Goal: Information Seeking & Learning: Learn about a topic

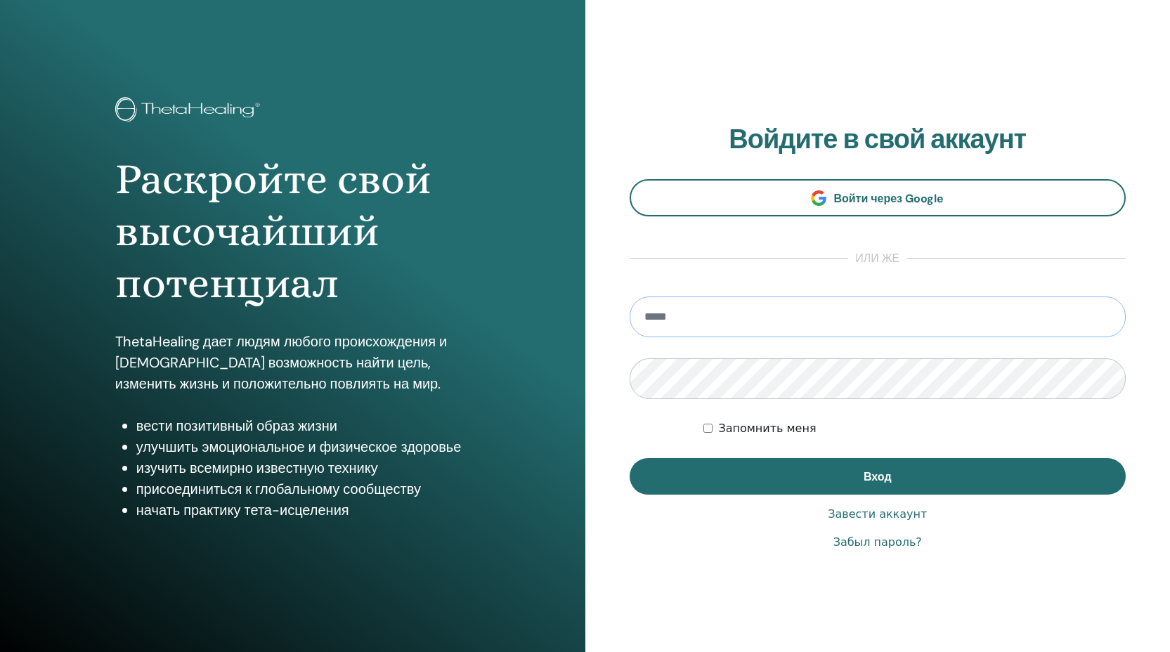
click at [677, 321] on input "email" at bounding box center [878, 317] width 497 height 41
click at [693, 320] on input "email" at bounding box center [878, 317] width 497 height 41
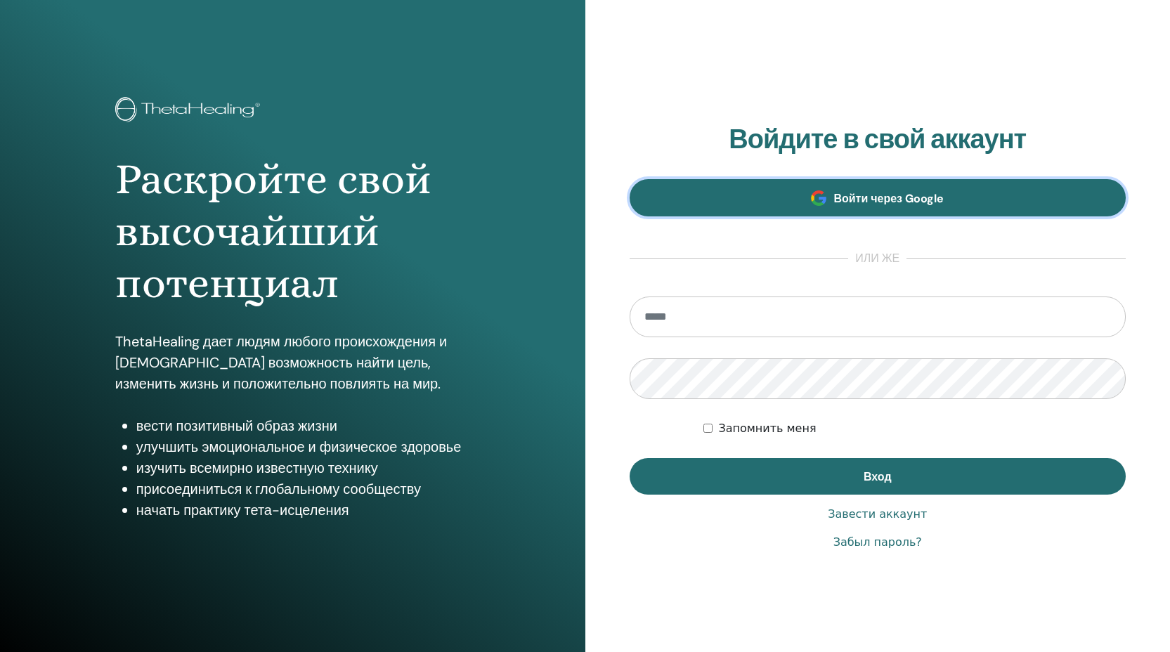
click at [833, 199] on link "Войти через Google" at bounding box center [878, 197] width 497 height 37
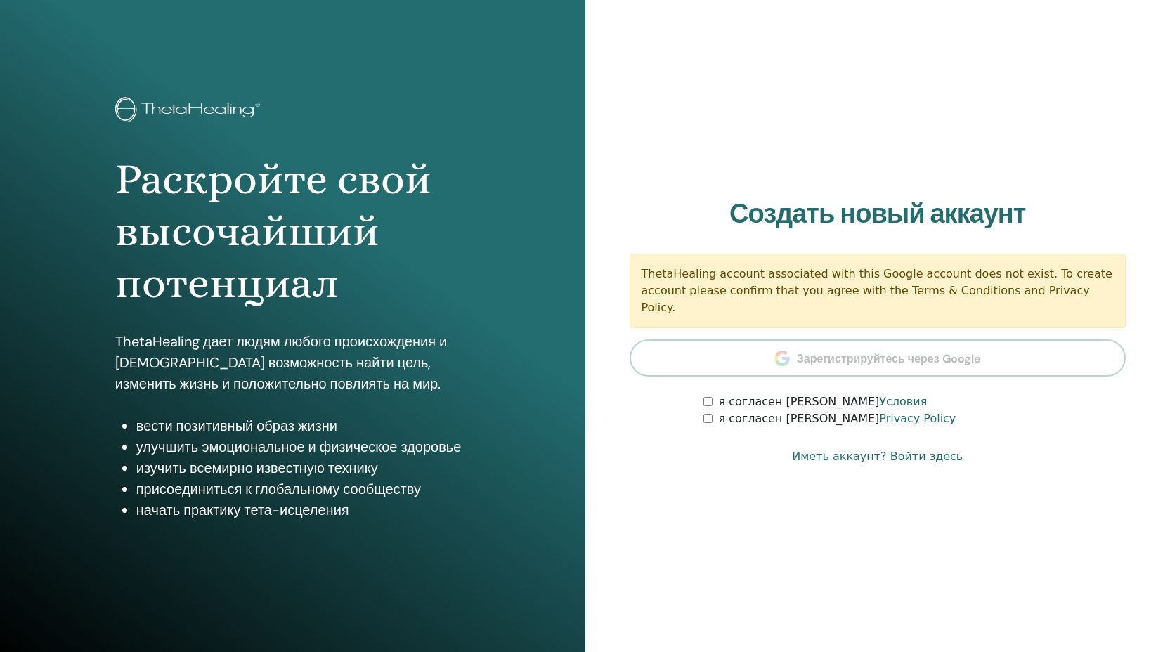
scroll to position [22, 0]
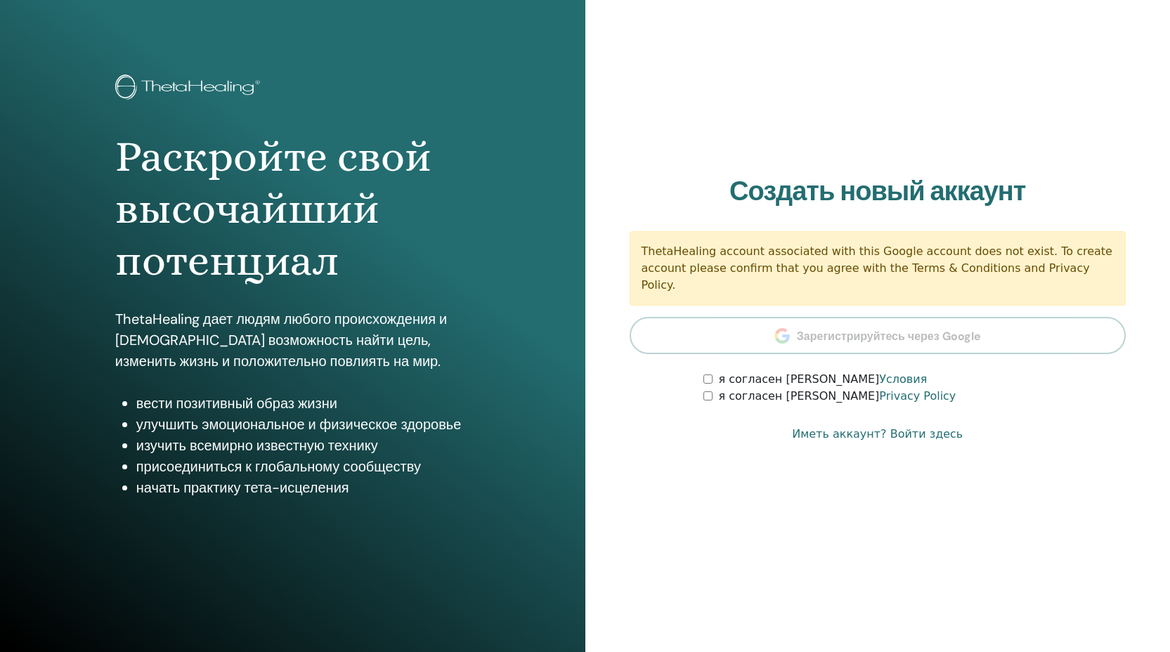
click at [904, 429] on link "Иметь аккаунт? Войти здесь" at bounding box center [877, 434] width 171 height 17
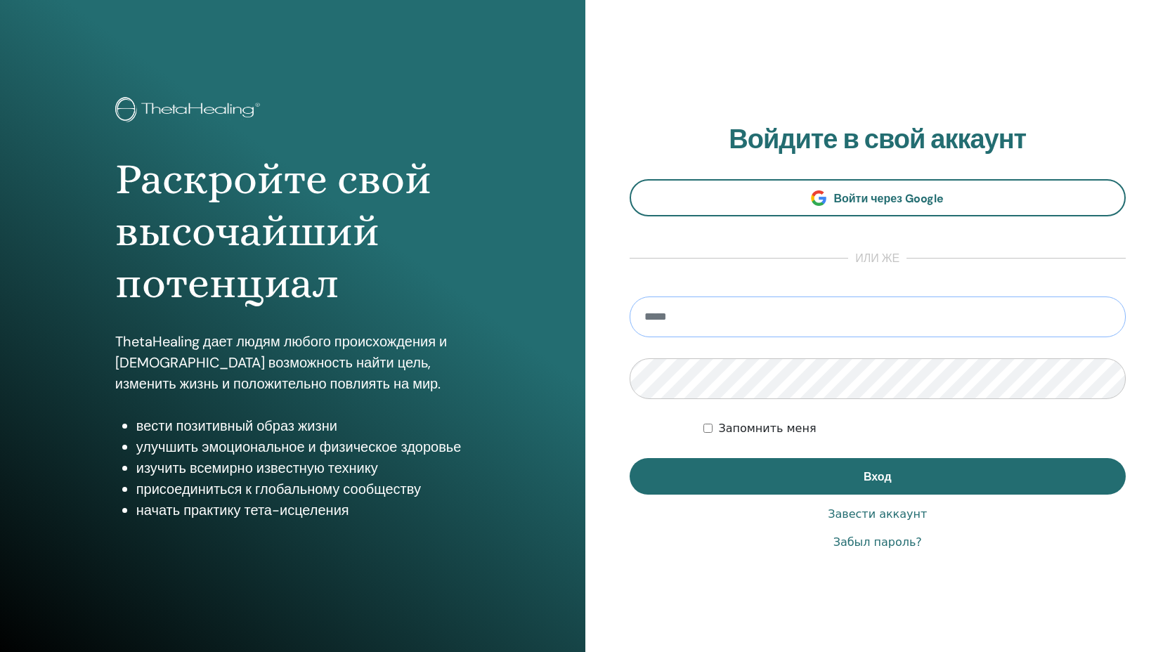
click at [762, 313] on input "email" at bounding box center [878, 317] width 497 height 41
type input "*"
type input "**********"
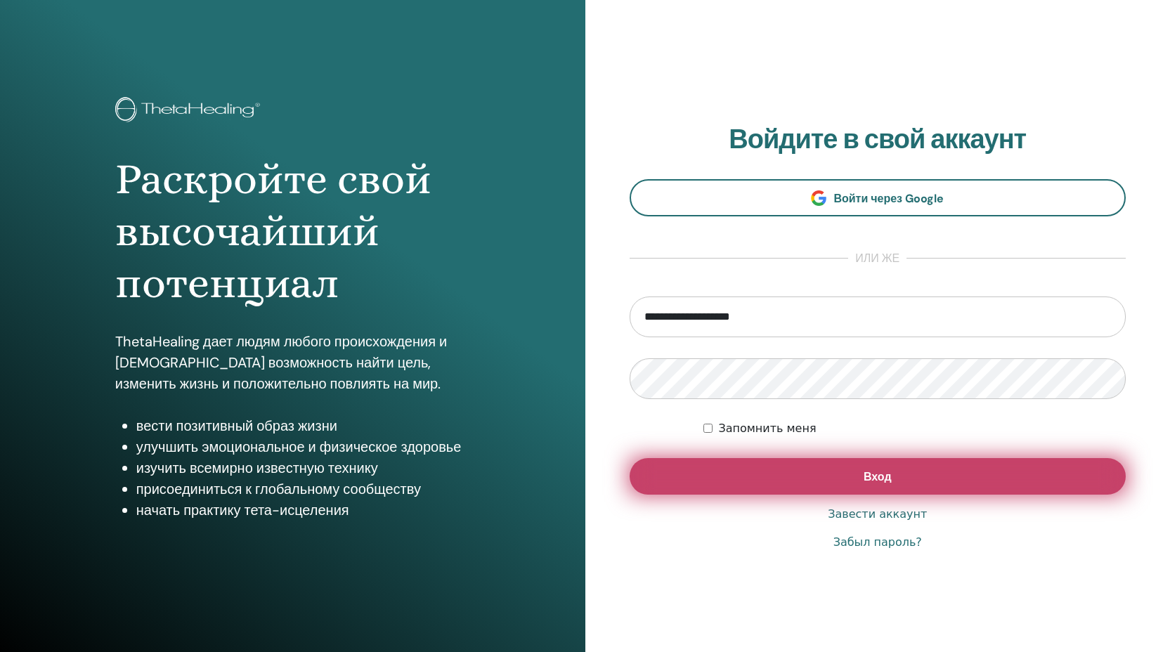
click at [766, 467] on button "Вход" at bounding box center [878, 476] width 497 height 37
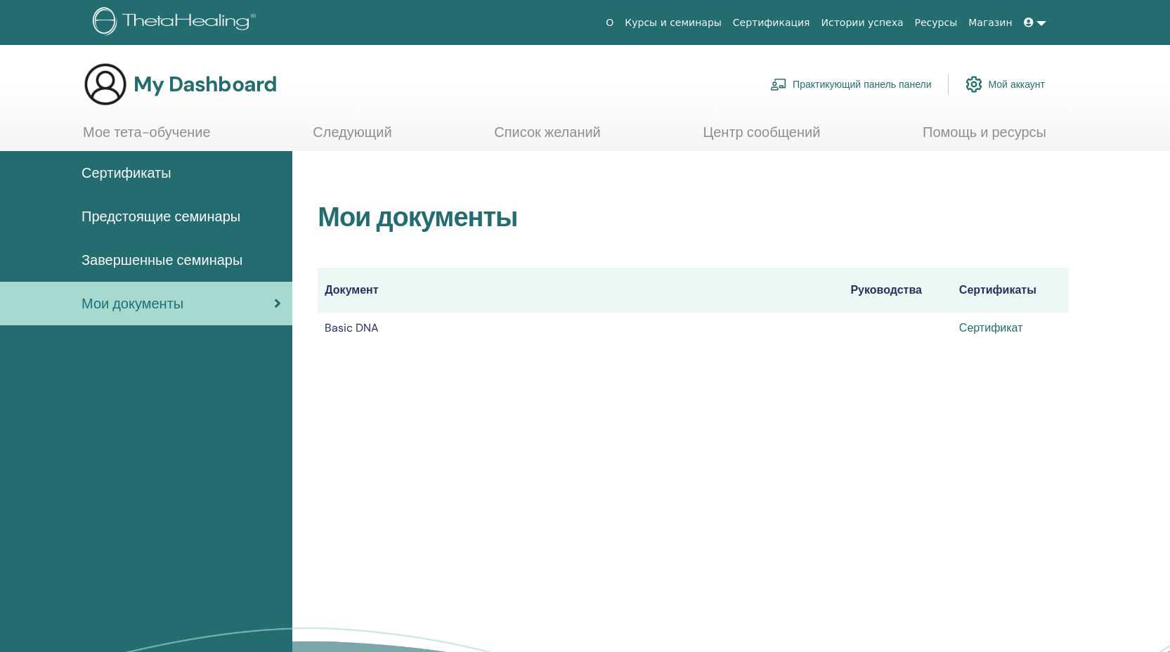
click at [996, 326] on link "Сертификат" at bounding box center [991, 327] width 64 height 15
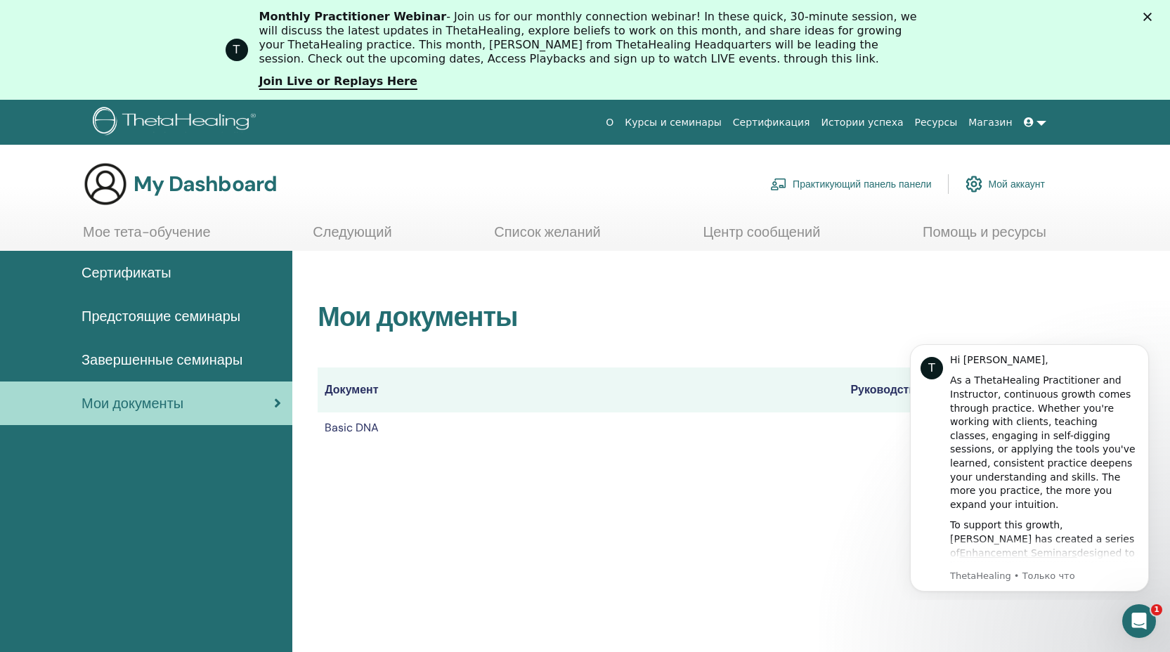
click at [166, 318] on span "Предстоящие семинары" at bounding box center [161, 316] width 159 height 21
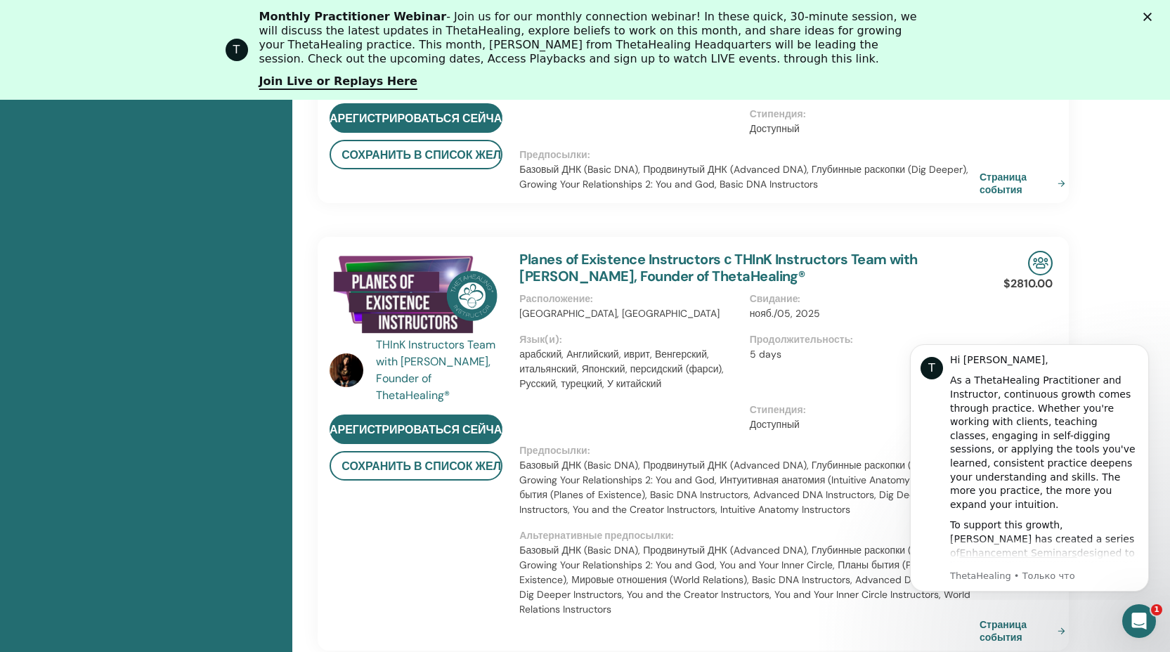
scroll to position [1261, 0]
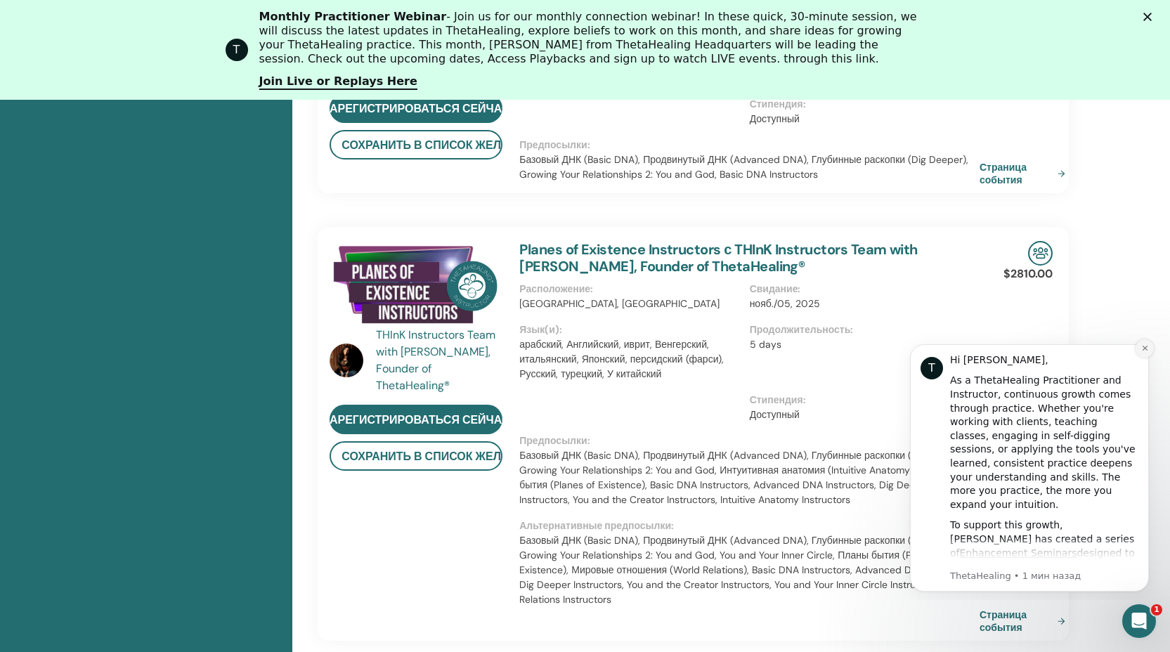
click at [1143, 349] on icon "Dismiss notification" at bounding box center [1144, 348] width 5 height 5
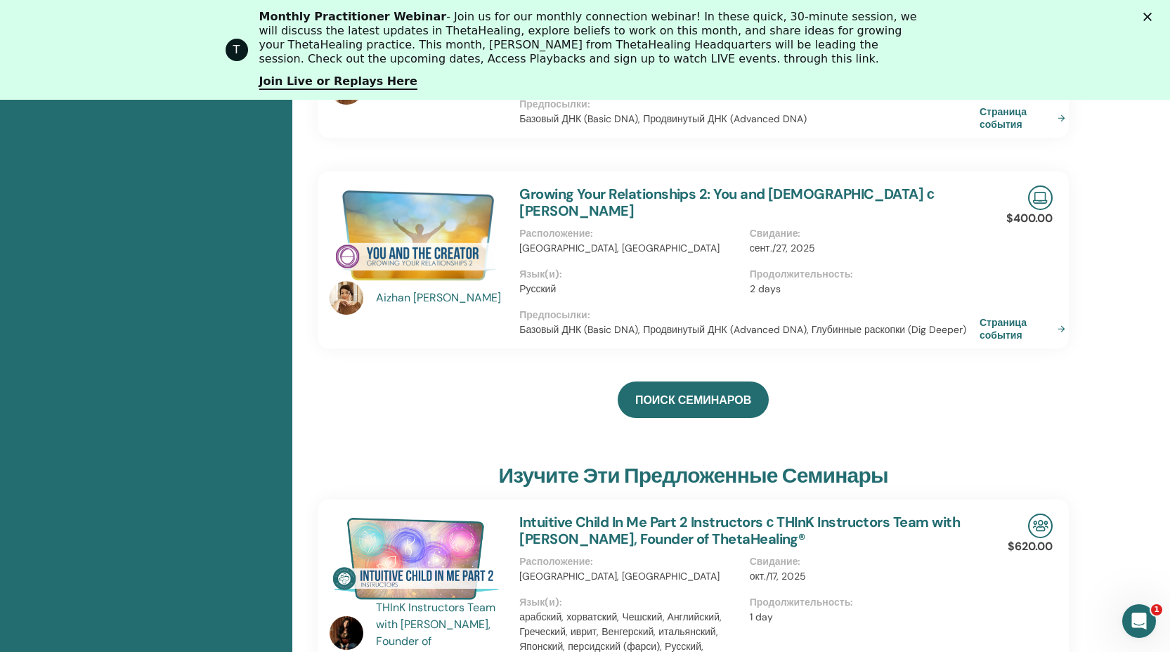
scroll to position [0, 0]
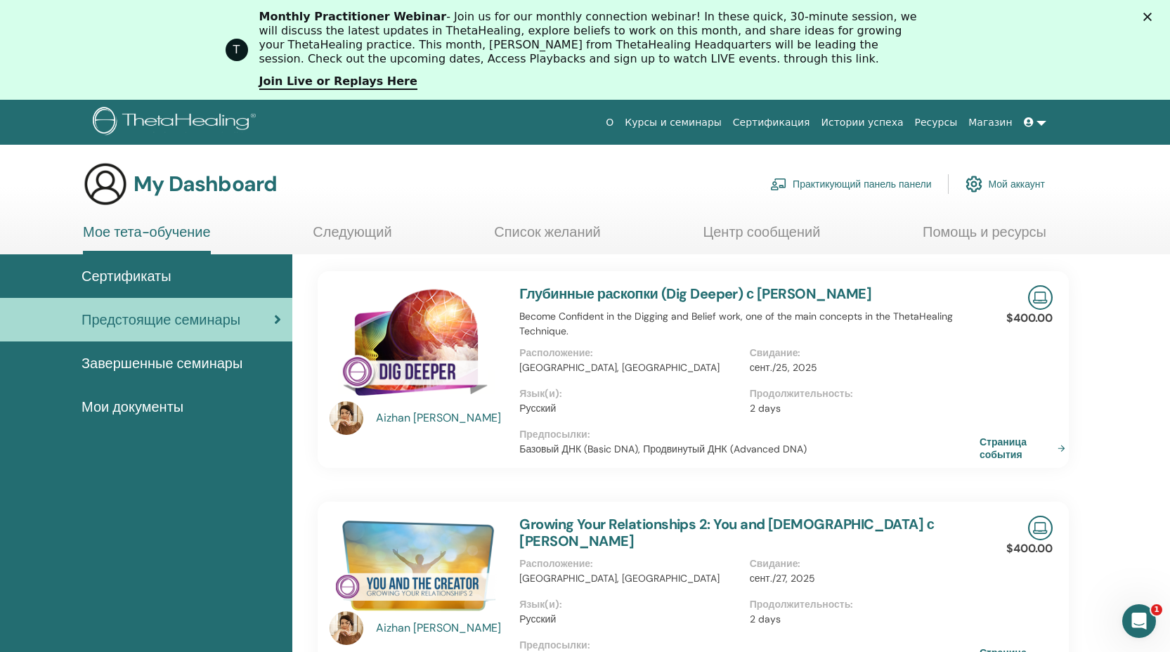
click at [197, 364] on span "Завершенные семинары" at bounding box center [162, 363] width 161 height 21
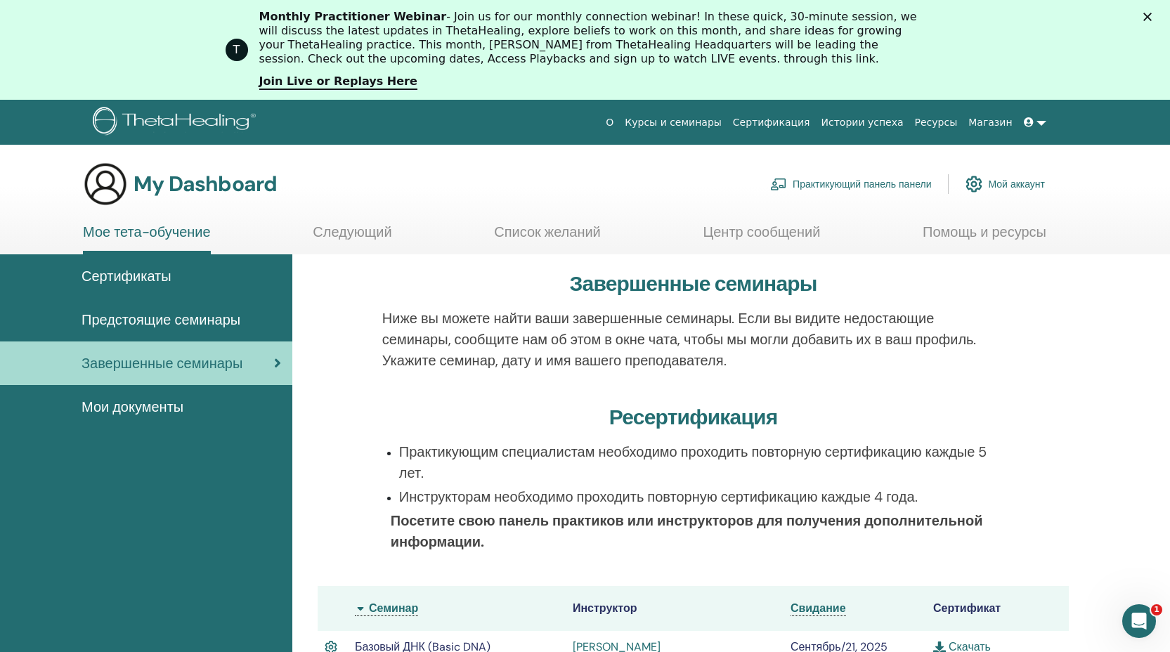
click at [564, 233] on link "Список желаний" at bounding box center [547, 236] width 107 height 27
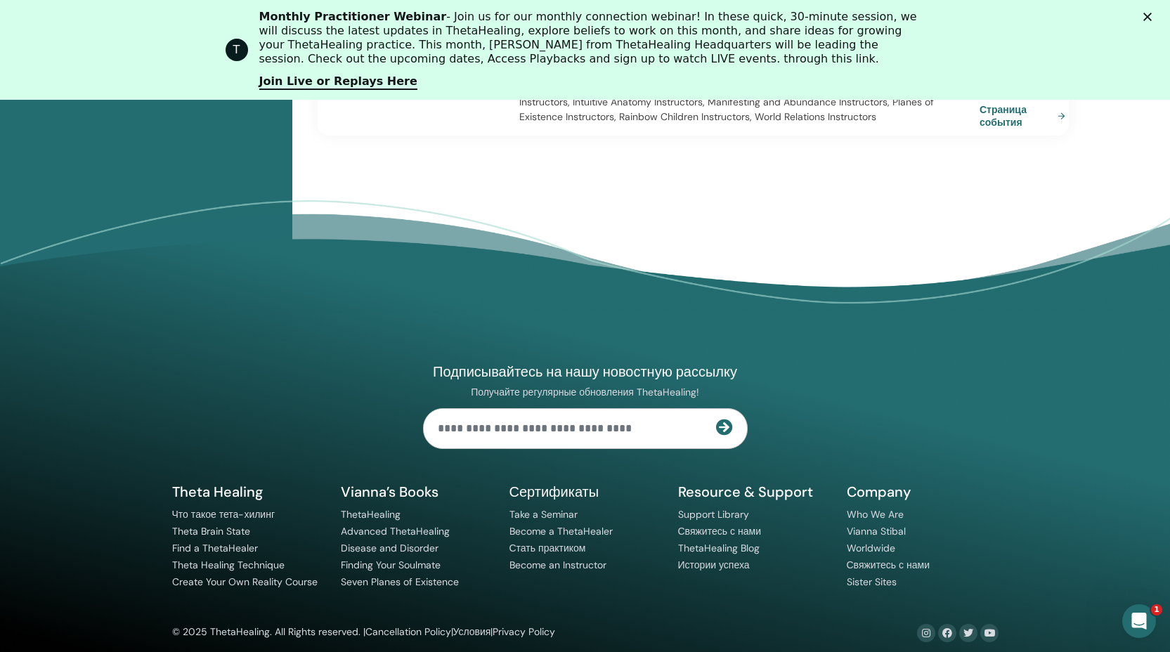
scroll to position [1407, 0]
click at [896, 537] on link "Vianna Stibal" at bounding box center [876, 530] width 59 height 13
